Goal: Find specific page/section: Find specific page/section

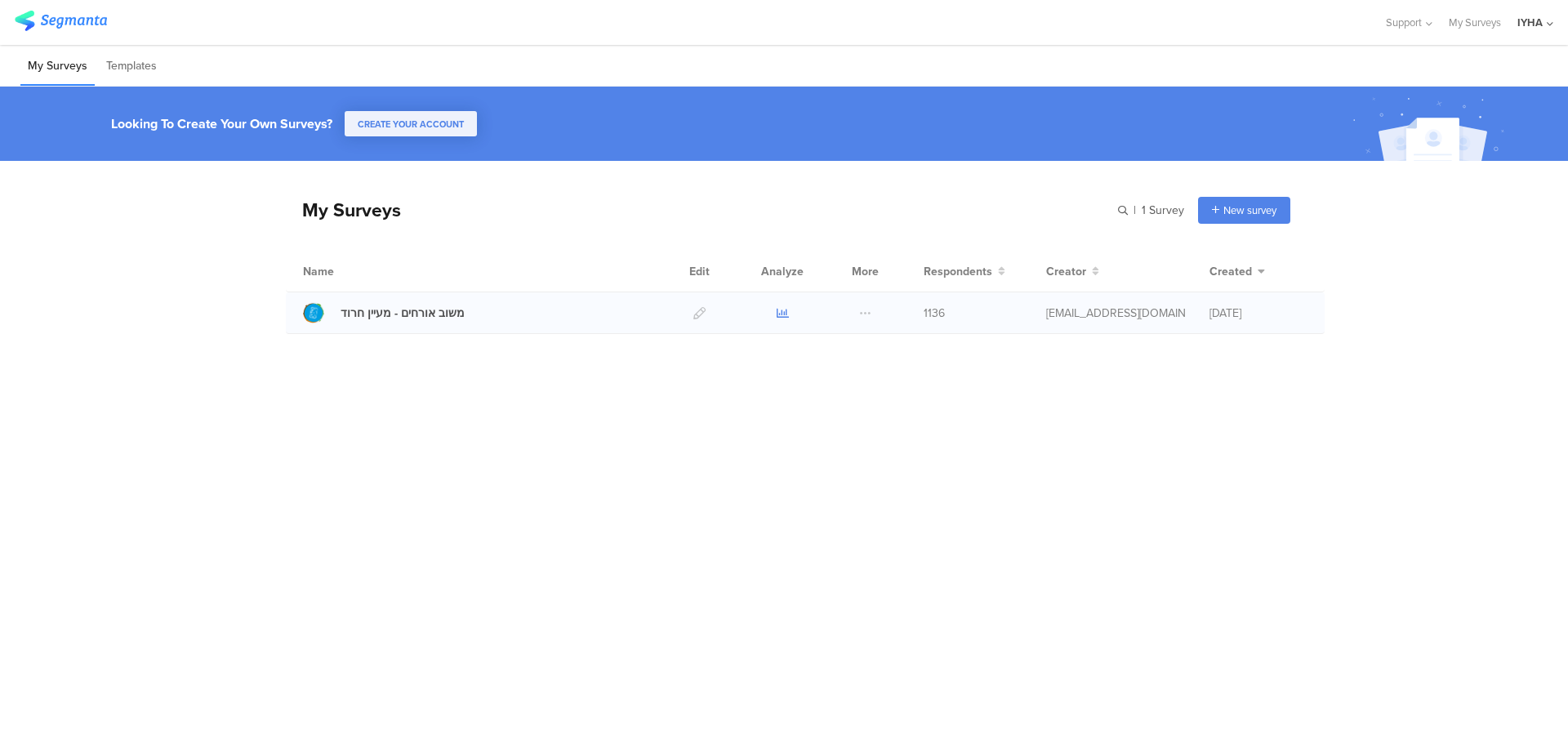
click at [784, 316] on icon at bounding box center [783, 313] width 12 height 12
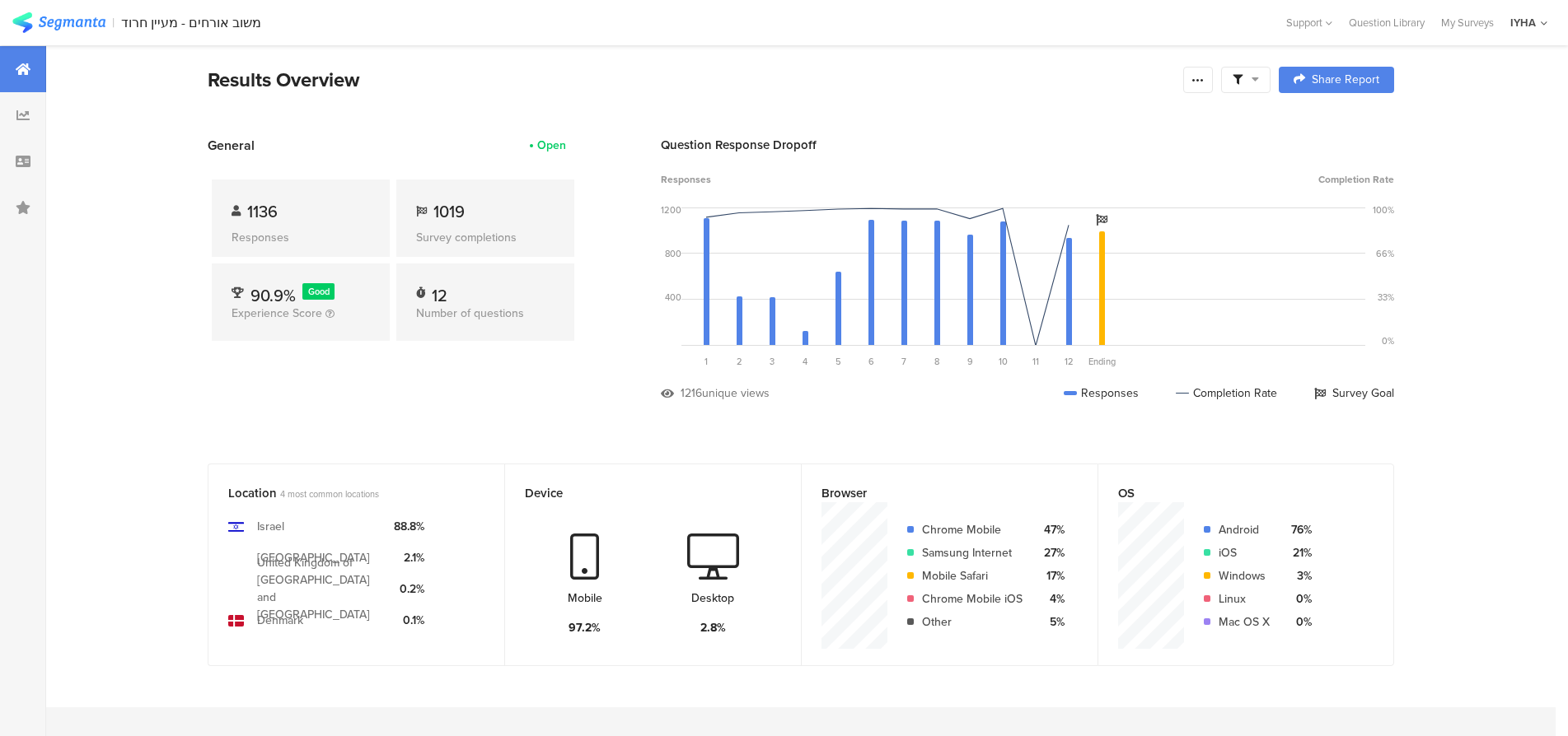
scroll to position [21, 0]
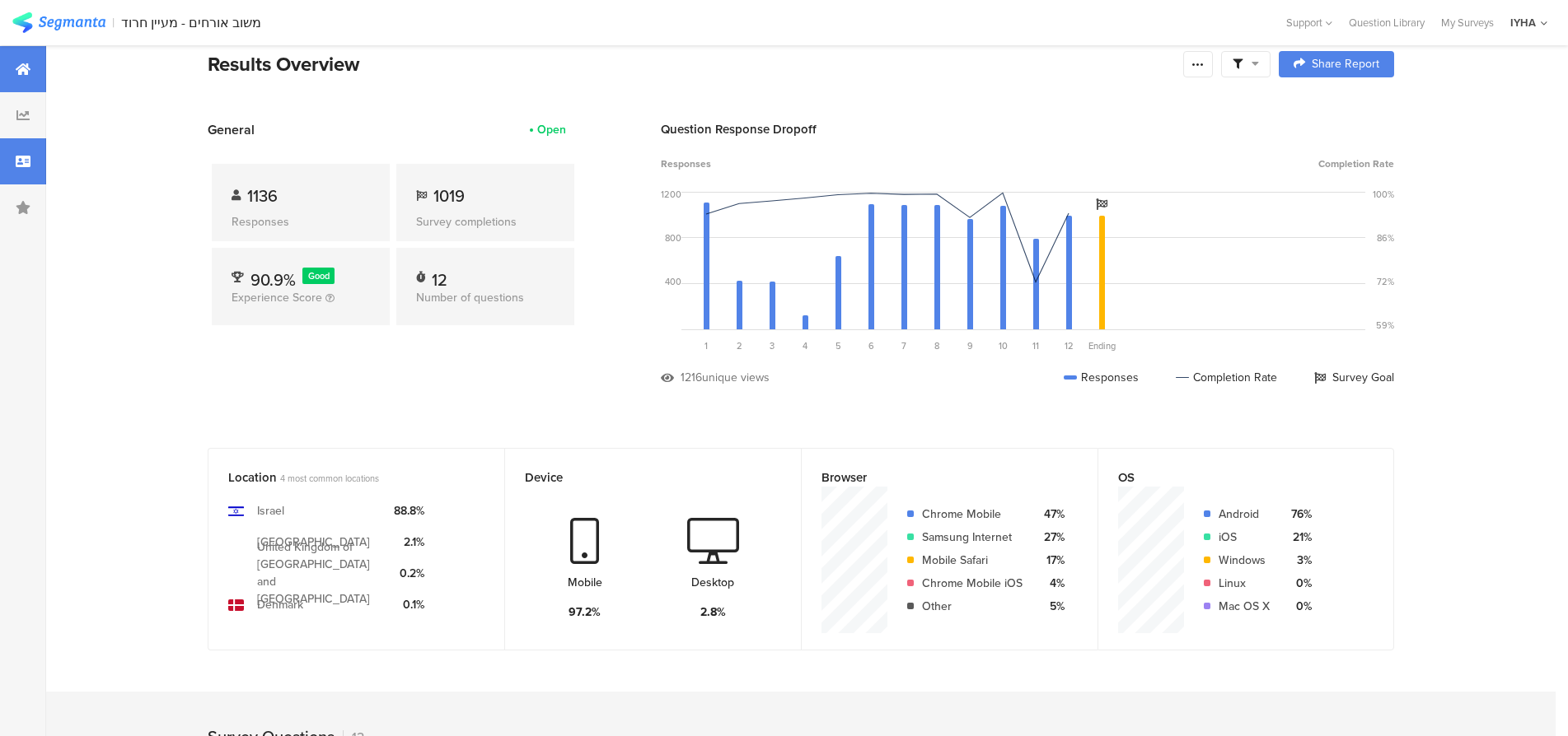
click at [27, 163] on icon at bounding box center [23, 161] width 15 height 13
